Goal: Transaction & Acquisition: Purchase product/service

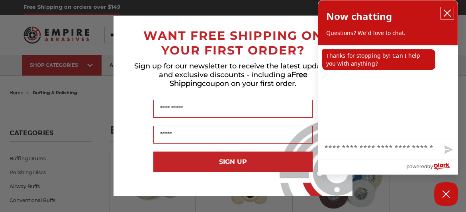
click at [448, 13] on icon "close chatbox" at bounding box center [447, 13] width 6 height 6
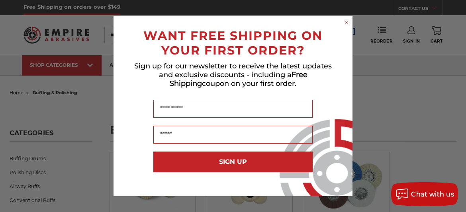
click at [347, 23] on icon "Close dialog" at bounding box center [346, 22] width 3 height 3
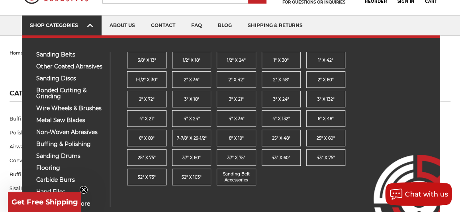
scroll to position [80, 0]
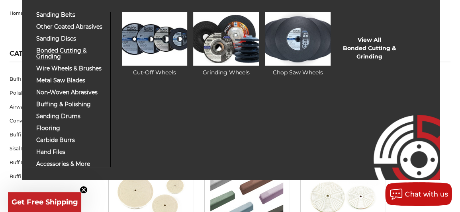
click at [77, 51] on span "bonded cutting & grinding" at bounding box center [70, 54] width 68 height 12
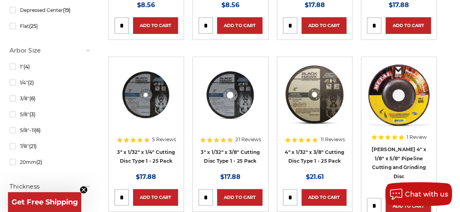
scroll to position [399, 0]
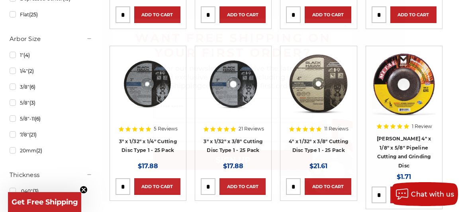
click at [344, 26] on circle "Close dialog" at bounding box center [346, 26] width 8 height 8
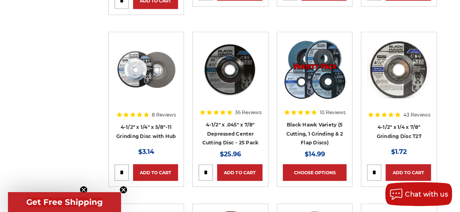
scroll to position [917, 0]
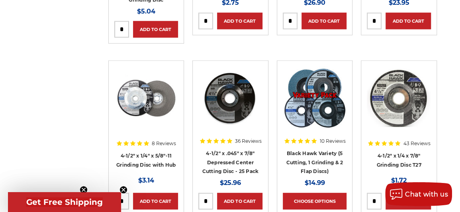
click at [159, 81] on img at bounding box center [146, 99] width 64 height 64
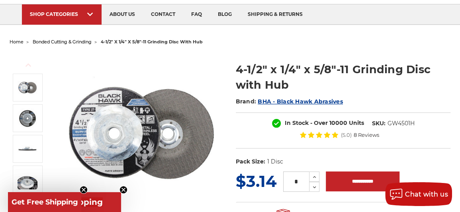
scroll to position [40, 0]
